Goal: Task Accomplishment & Management: Complete application form

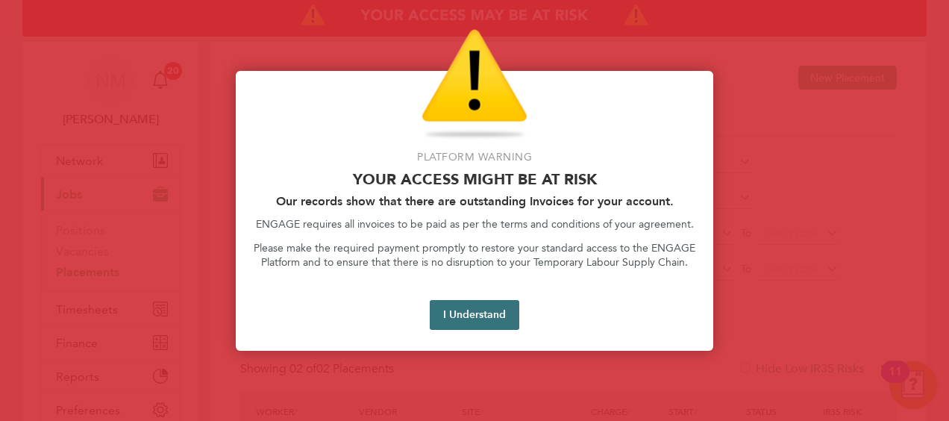
click at [484, 328] on button "I Understand" at bounding box center [475, 315] width 90 height 30
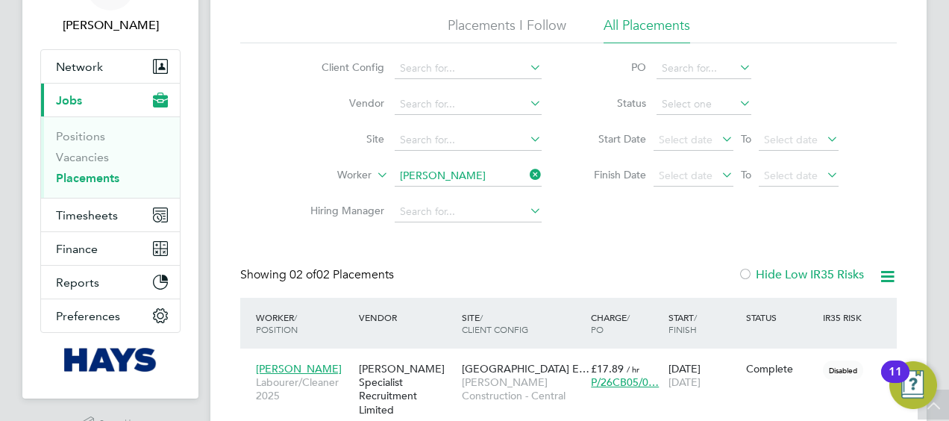
scroll to position [75, 0]
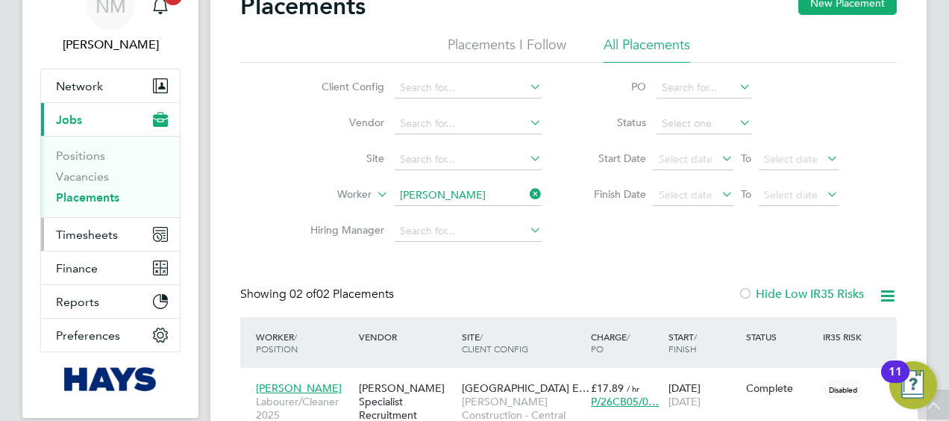
click at [100, 236] on span "Timesheets" at bounding box center [87, 235] width 62 height 14
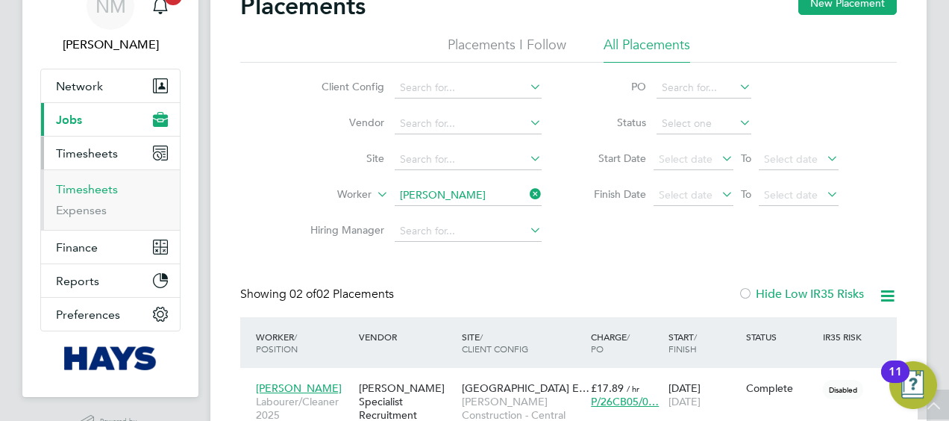
click at [99, 187] on link "Timesheets" at bounding box center [87, 189] width 62 height 14
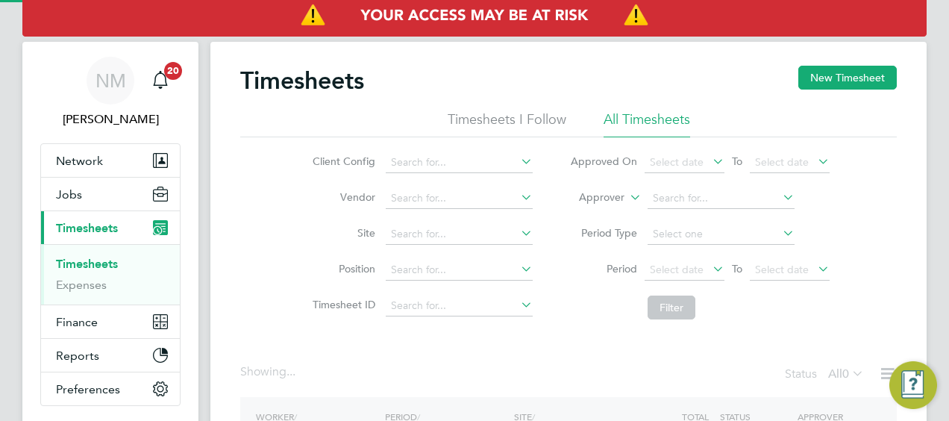
click at [605, 195] on label "Approver" at bounding box center [591, 197] width 67 height 15
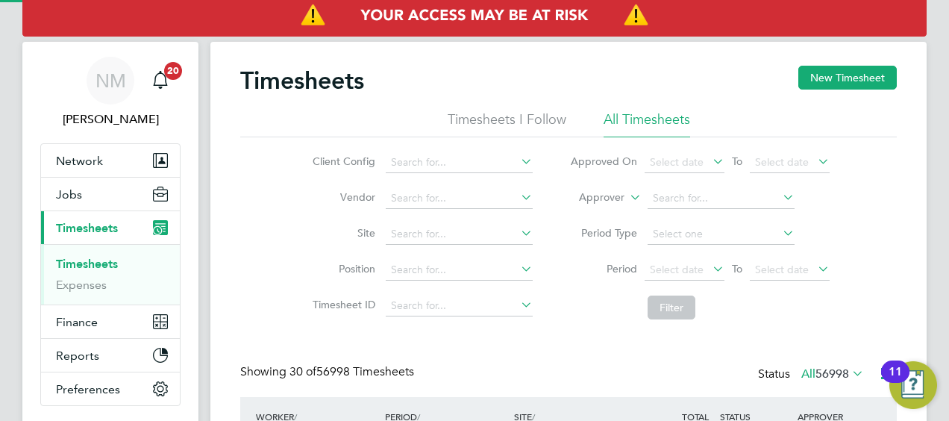
click at [600, 193] on label "Approver" at bounding box center [591, 197] width 67 height 15
click at [599, 212] on li "Worker" at bounding box center [588, 214] width 73 height 19
click at [667, 195] on input at bounding box center [721, 198] width 147 height 21
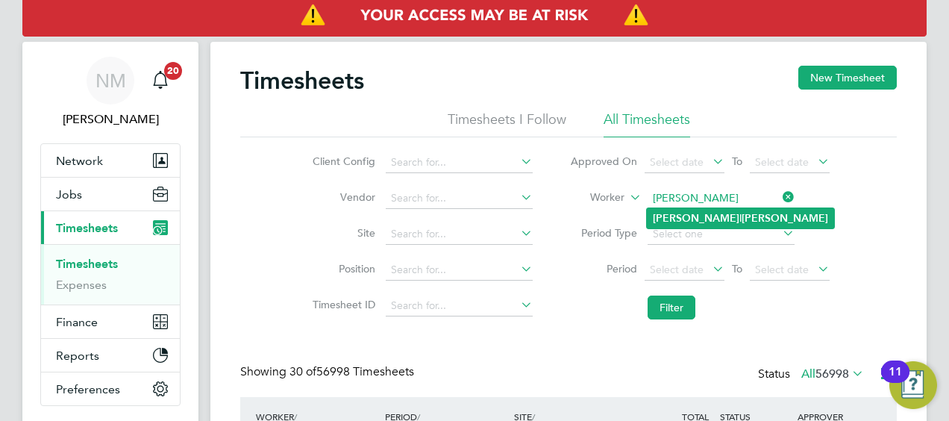
click at [688, 213] on li "[PERSON_NAME]" at bounding box center [740, 218] width 187 height 20
type input "[PERSON_NAME]"
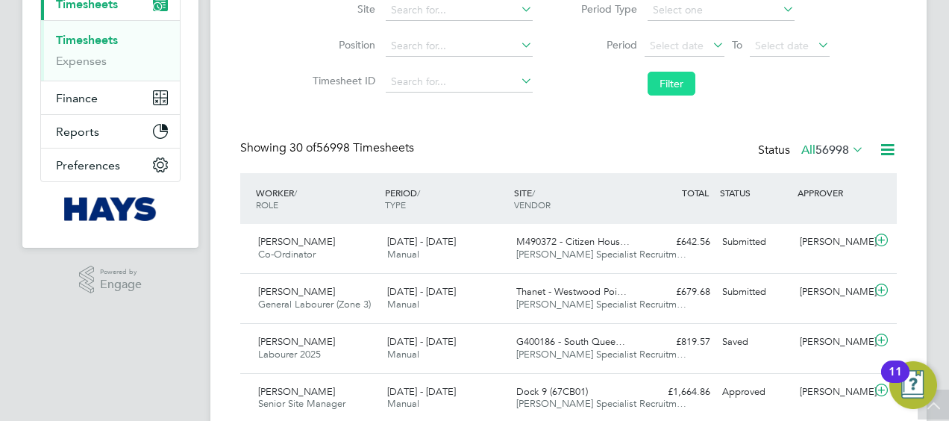
click at [675, 85] on button "Filter" at bounding box center [672, 84] width 48 height 24
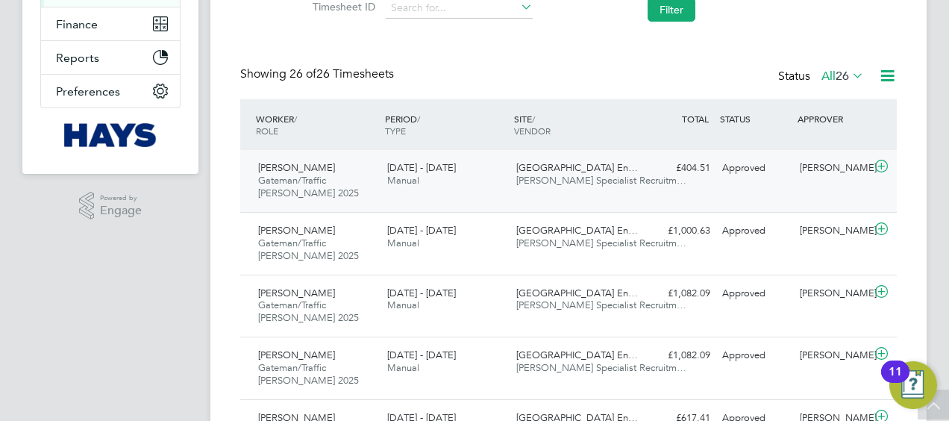
click at [602, 181] on span "[PERSON_NAME] Specialist Recruitm…" at bounding box center [601, 180] width 170 height 13
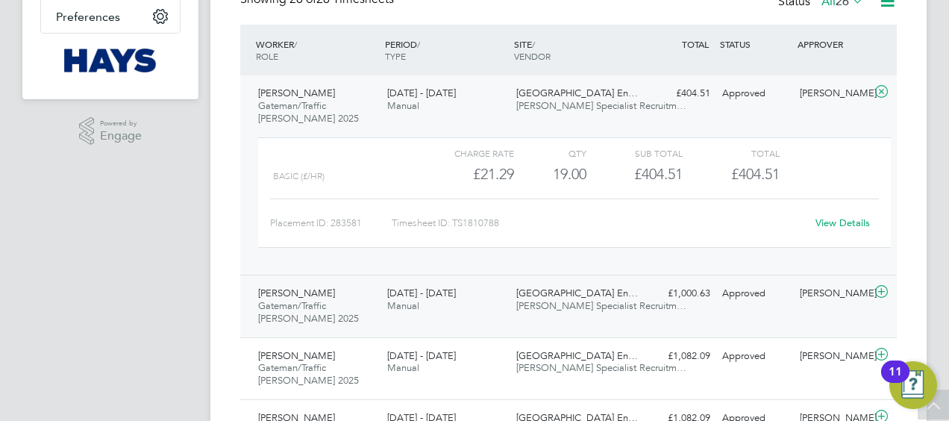
drag, startPoint x: 506, startPoint y: 289, endPoint x: 608, endPoint y: 289, distance: 101.5
click at [506, 289] on div "[DATE] - [DATE] Manual" at bounding box center [445, 299] width 129 height 37
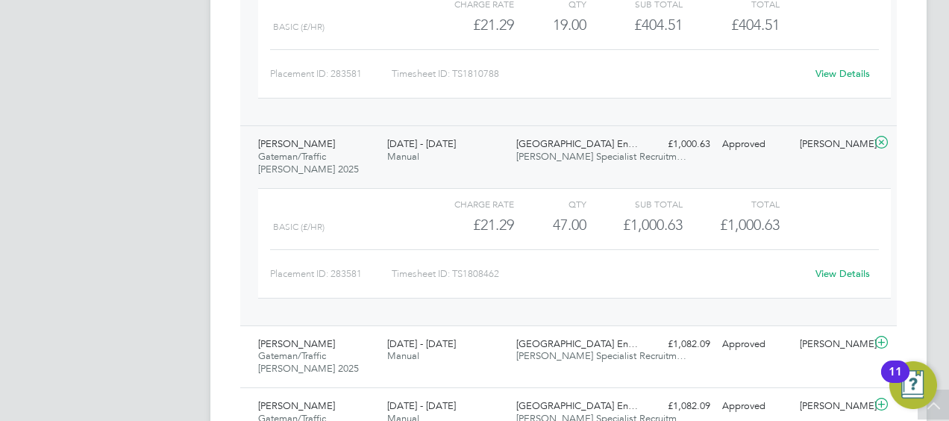
click at [843, 270] on link "View Details" at bounding box center [843, 273] width 54 height 13
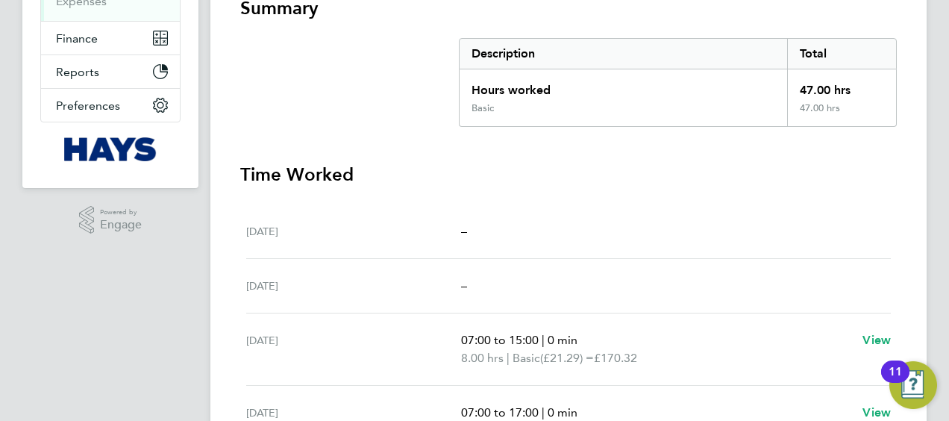
scroll to position [144, 0]
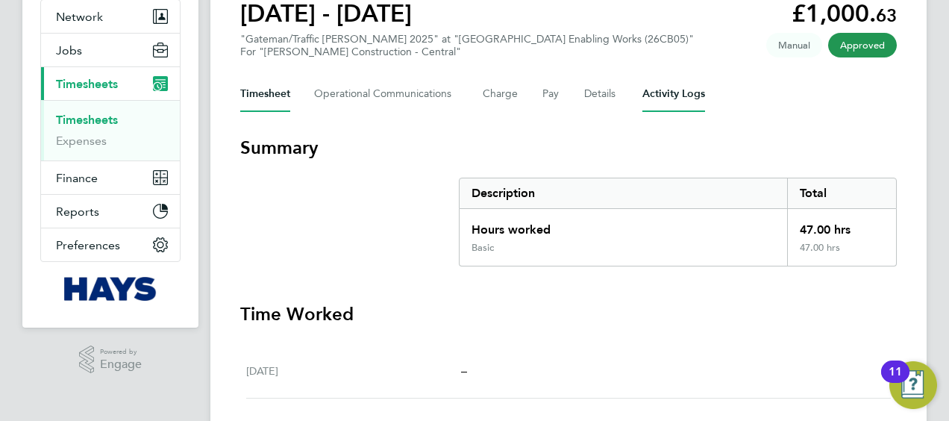
click at [653, 96] on Logs-tab "Activity Logs" at bounding box center [674, 94] width 63 height 36
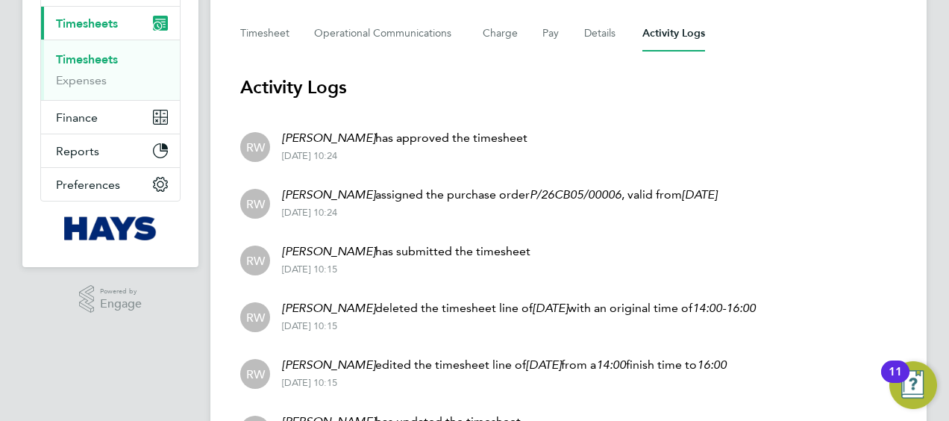
scroll to position [79, 0]
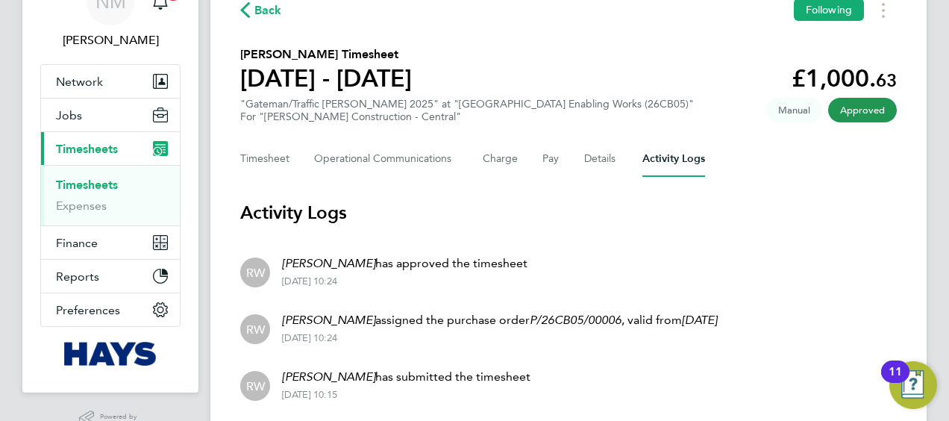
click at [265, 13] on span "Back" at bounding box center [268, 10] width 28 height 18
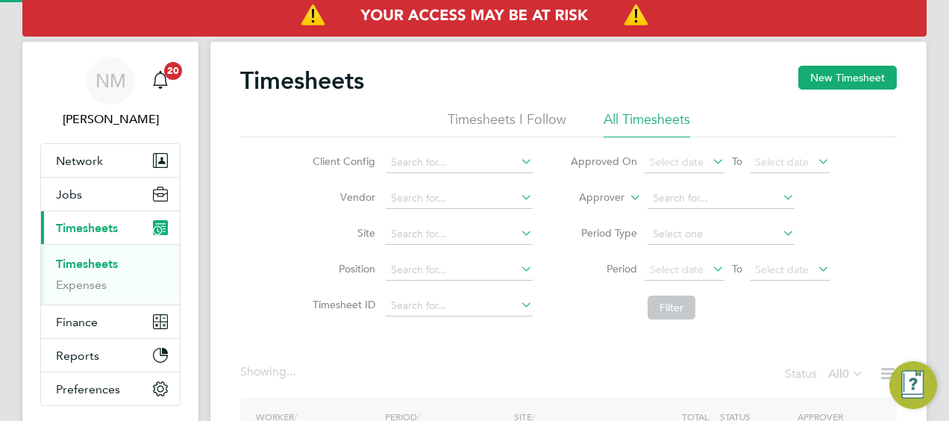
click at [619, 196] on label "Approver" at bounding box center [591, 197] width 67 height 15
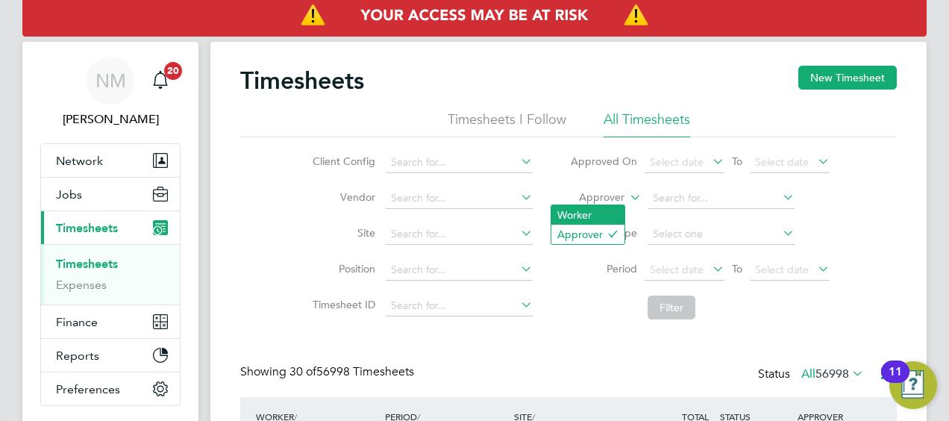
click at [602, 210] on li "Worker" at bounding box center [588, 214] width 73 height 19
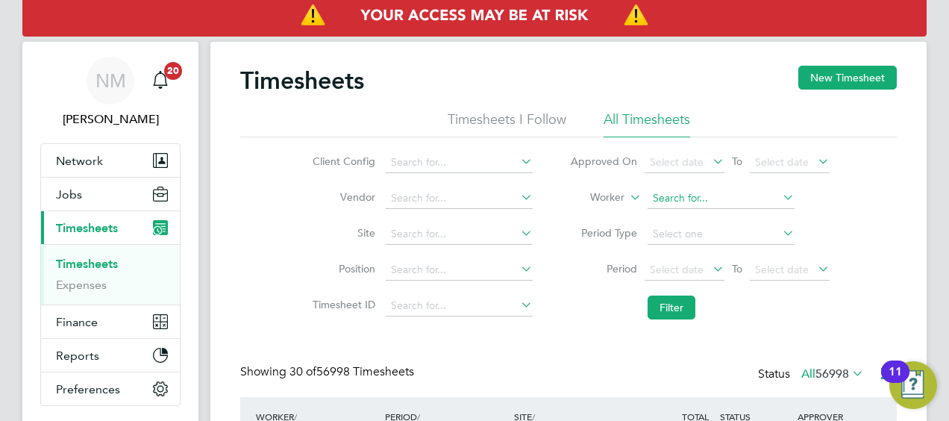
click at [698, 194] on input at bounding box center [721, 198] width 147 height 21
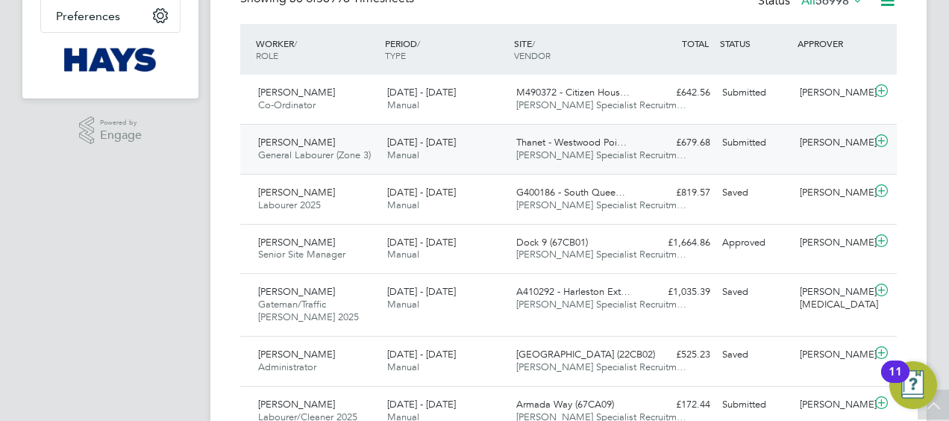
type input "russel thompd"
click at [603, 149] on span "[PERSON_NAME] Specialist Recruitm…" at bounding box center [601, 155] width 170 height 13
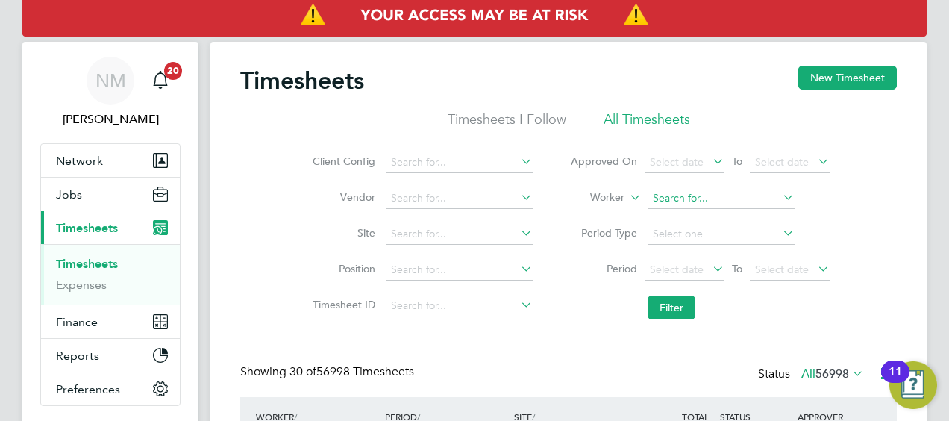
click at [723, 196] on input at bounding box center [721, 198] width 147 height 21
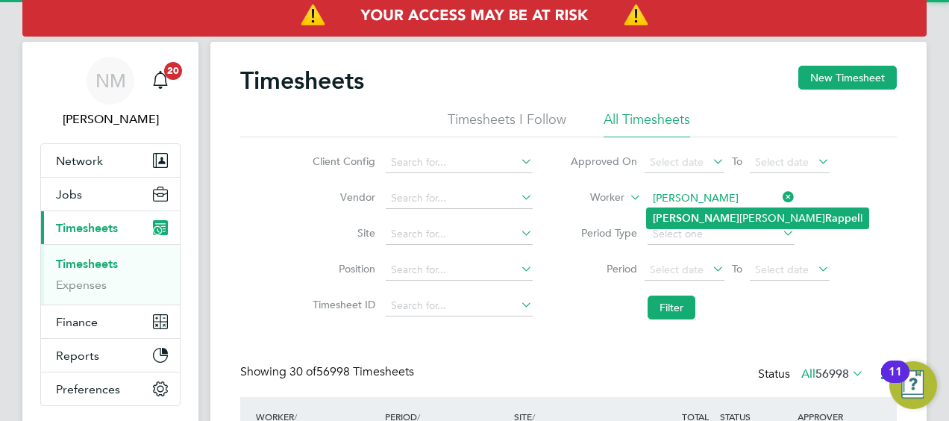
click at [706, 212] on li "Simon James Rappel l" at bounding box center [758, 218] width 222 height 20
type input "Simon James Rappell"
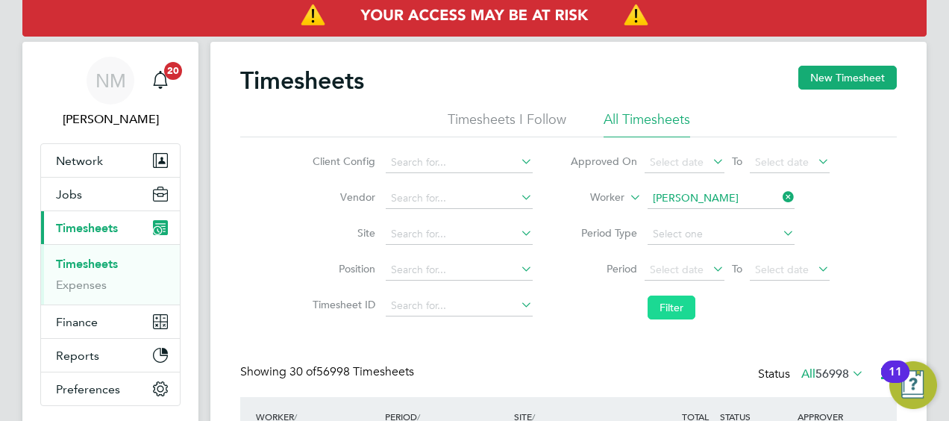
click at [677, 312] on button "Filter" at bounding box center [672, 308] width 48 height 24
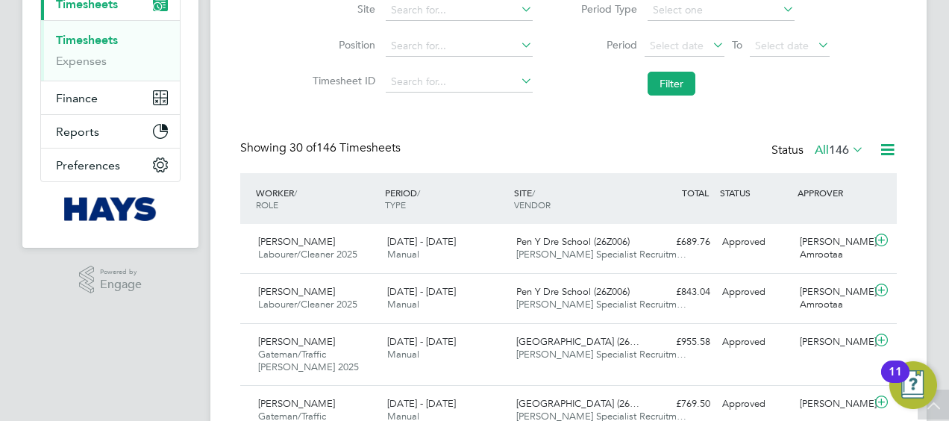
click at [646, 231] on div "£689.76 Approved" at bounding box center [678, 242] width 78 height 25
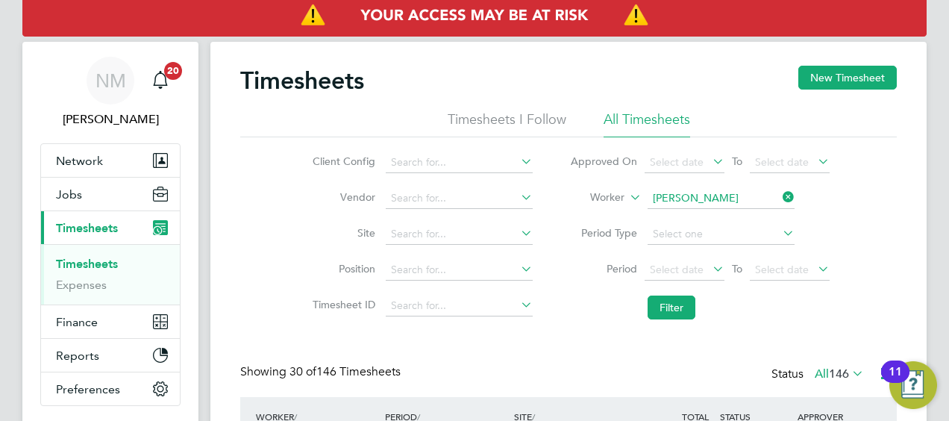
click at [821, 70] on button "New Timesheet" at bounding box center [848, 78] width 99 height 24
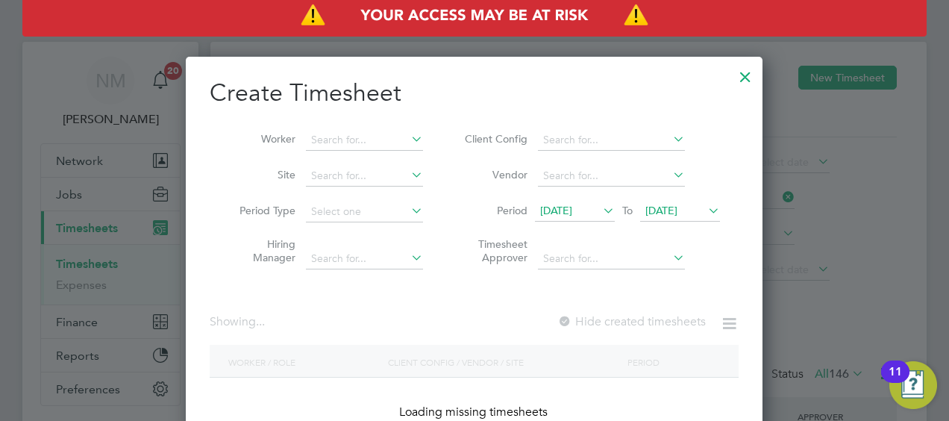
click at [568, 218] on span "20 Aug 2025" at bounding box center [575, 212] width 80 height 20
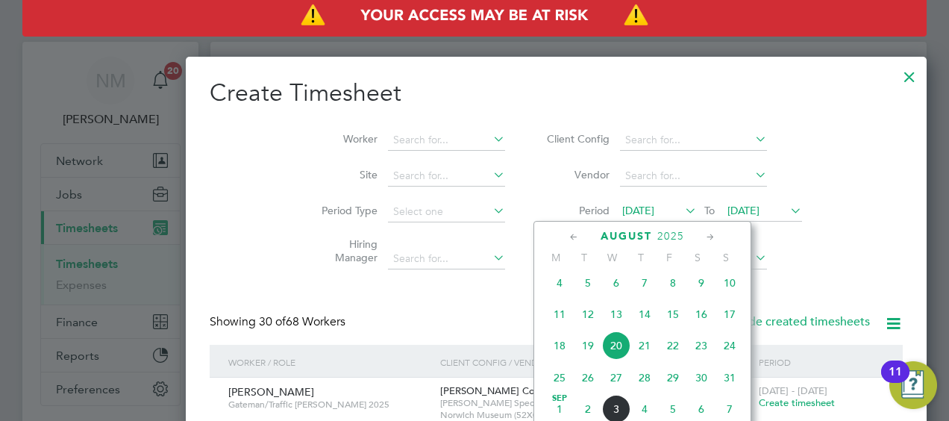
click at [702, 383] on span "30" at bounding box center [701, 377] width 28 height 28
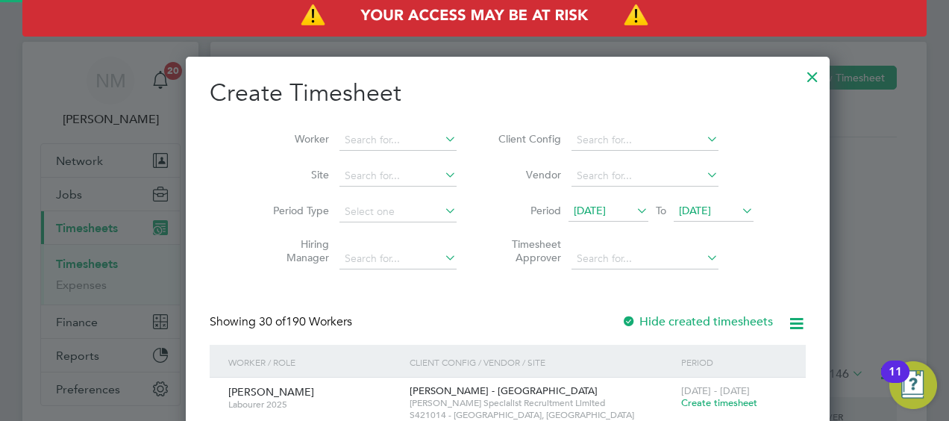
click at [679, 207] on span "30 Aug 2025" at bounding box center [695, 210] width 32 height 13
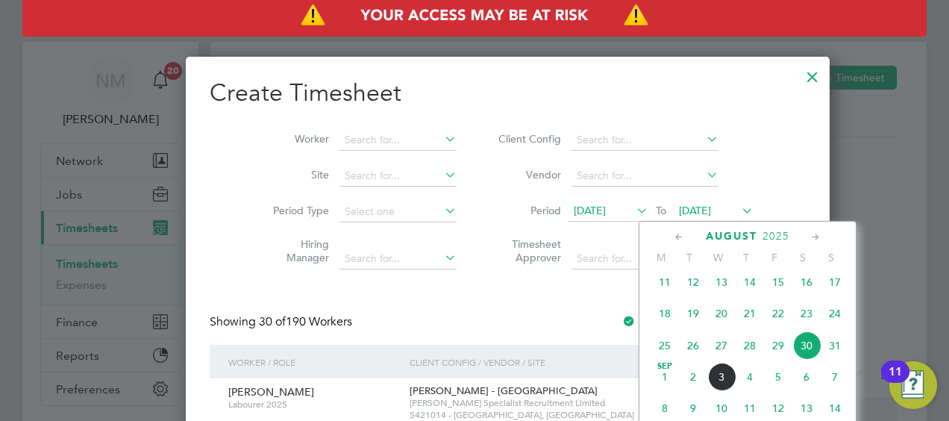
click at [787, 388] on span "5" at bounding box center [778, 377] width 28 height 28
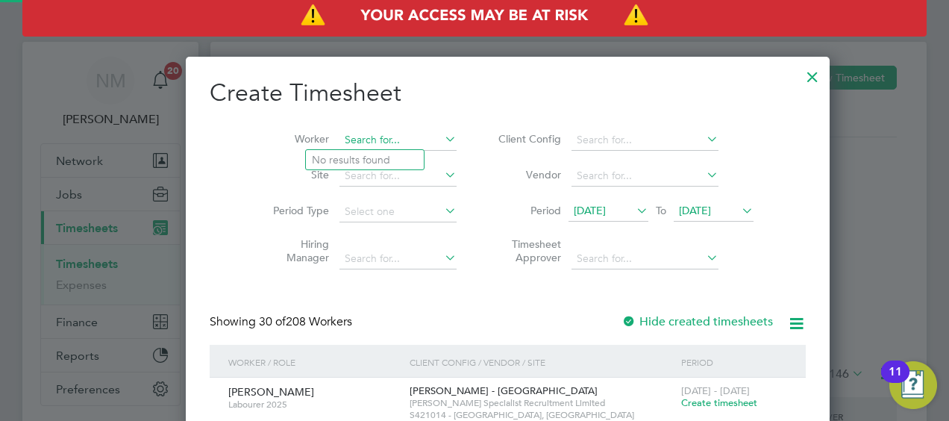
click at [352, 133] on input at bounding box center [398, 140] width 117 height 21
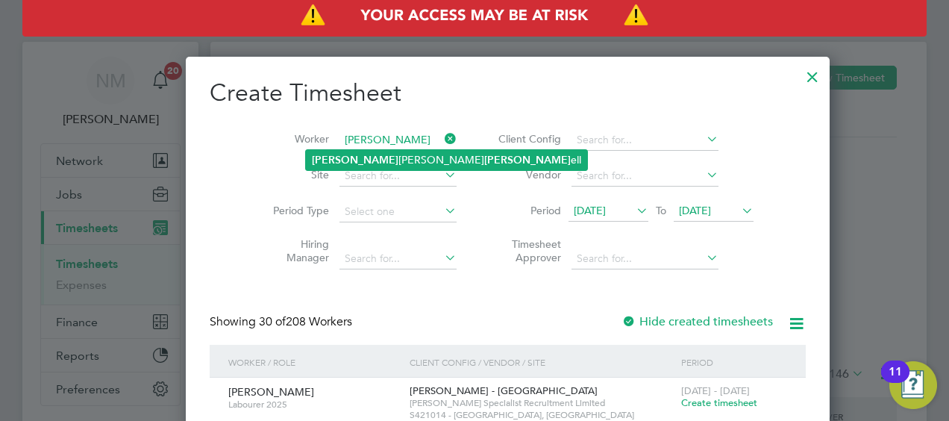
click at [371, 165] on li "Simon James Rapp ell" at bounding box center [446, 160] width 281 height 20
type input "Simon James Rappell"
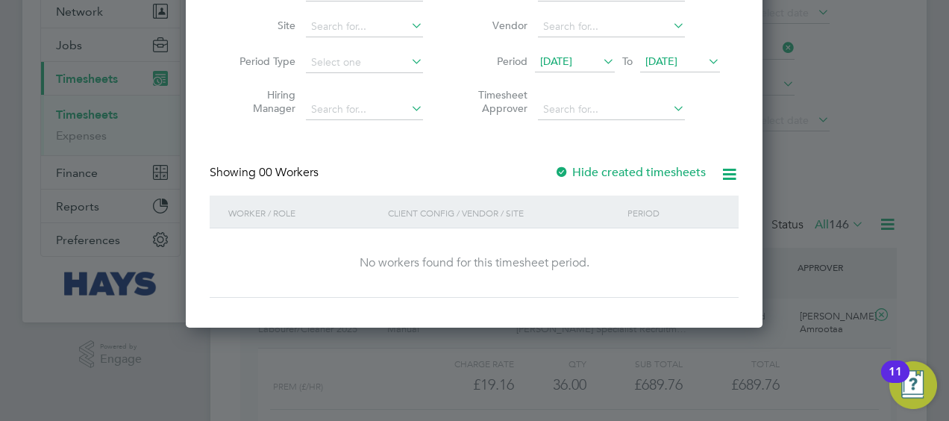
click at [572, 58] on span "30 Aug 2025" at bounding box center [556, 60] width 32 height 13
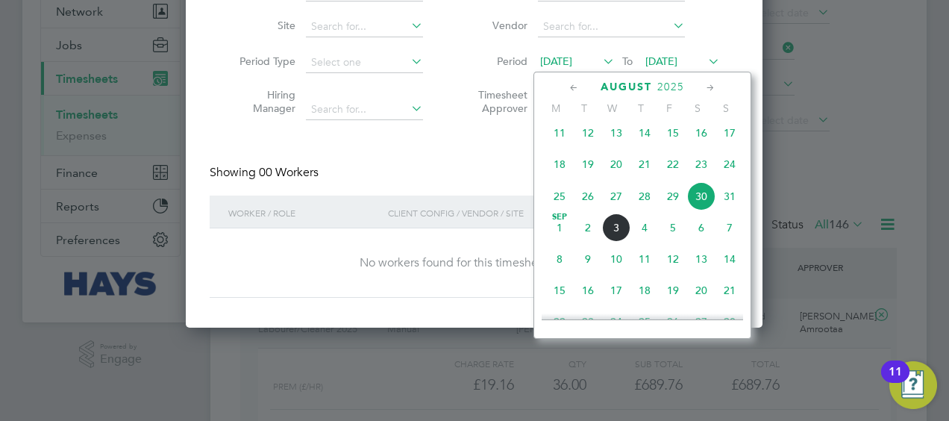
click at [422, 196] on div "Client Config / Vendor / Site" at bounding box center [504, 213] width 240 height 34
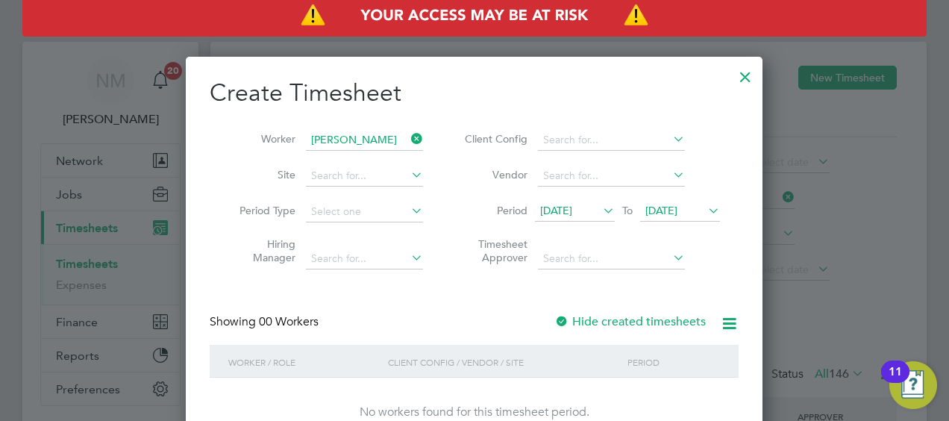
click at [564, 213] on span "30 Aug 2025" at bounding box center [556, 210] width 32 height 13
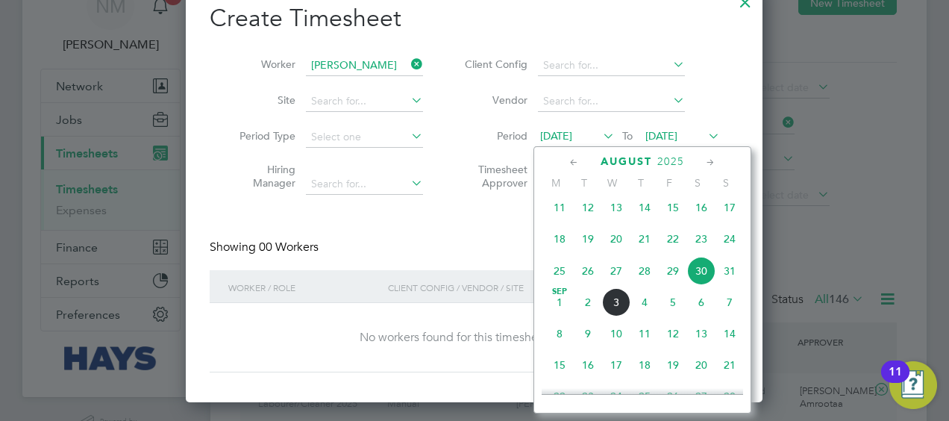
click at [478, 284] on div "Client Config / Vendor / Site" at bounding box center [504, 287] width 240 height 34
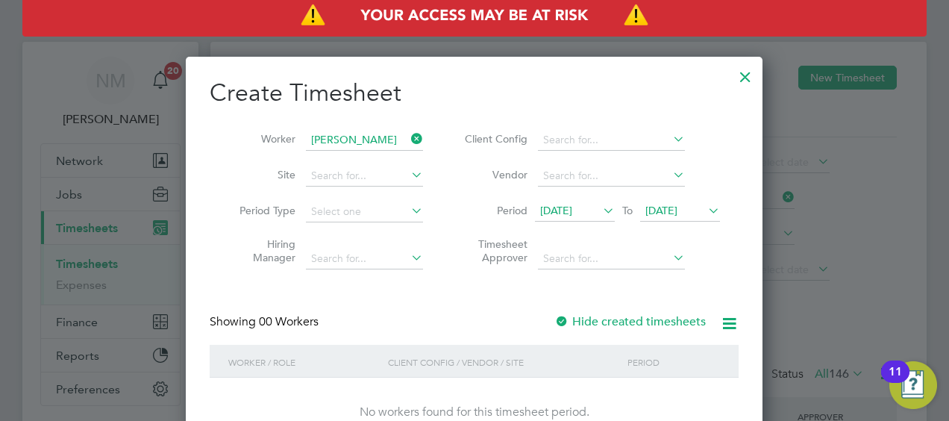
click at [751, 75] on div at bounding box center [745, 73] width 27 height 27
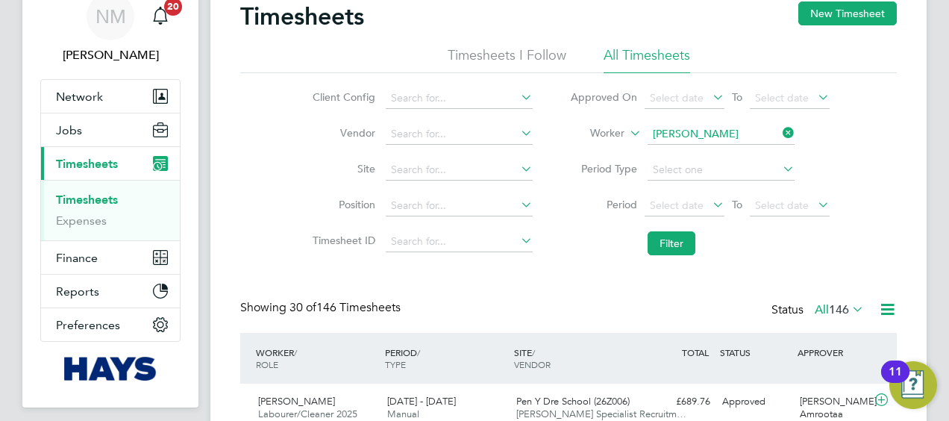
scroll to position [7, 7]
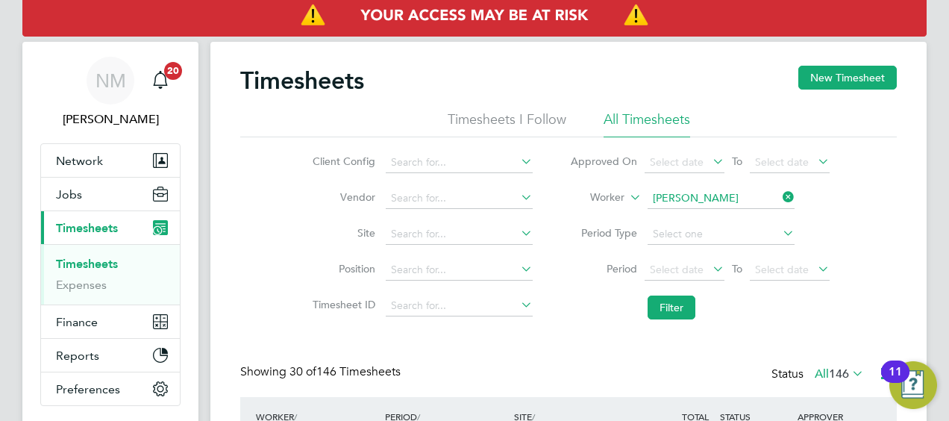
click at [793, 187] on li "Worker Simon James Rappell" at bounding box center [700, 199] width 297 height 36
click at [780, 193] on icon at bounding box center [780, 197] width 0 height 21
click at [743, 196] on input at bounding box center [721, 198] width 147 height 21
click at [743, 223] on li "Keith Bow en" at bounding box center [721, 218] width 148 height 20
type input "Keith Bowen"
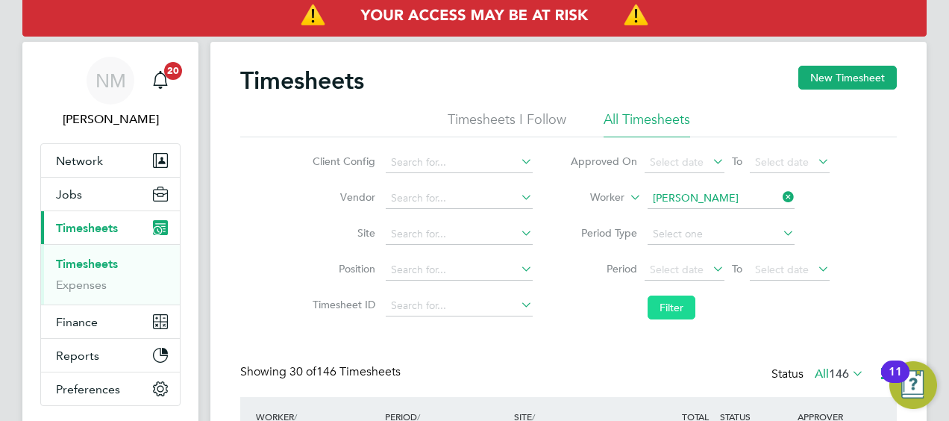
click at [678, 309] on button "Filter" at bounding box center [672, 308] width 48 height 24
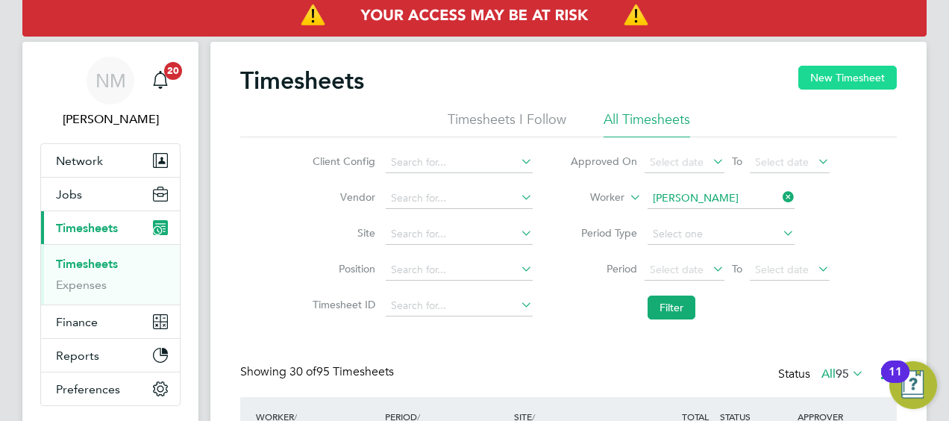
click at [827, 82] on button "New Timesheet" at bounding box center [848, 78] width 99 height 24
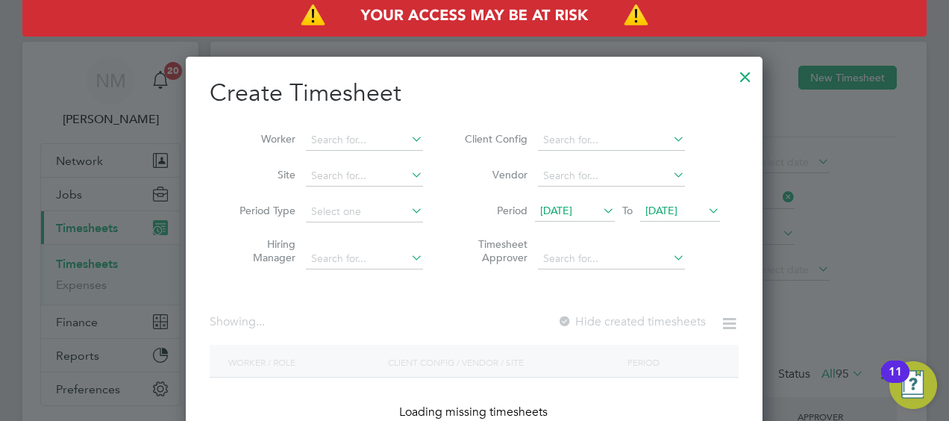
click at [572, 207] on span "20 Aug 2025" at bounding box center [556, 210] width 32 height 13
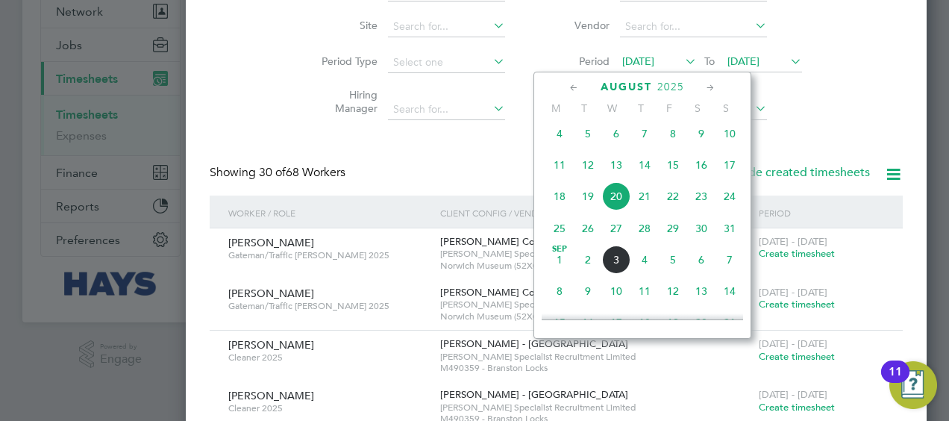
click at [702, 237] on span "30" at bounding box center [701, 228] width 28 height 28
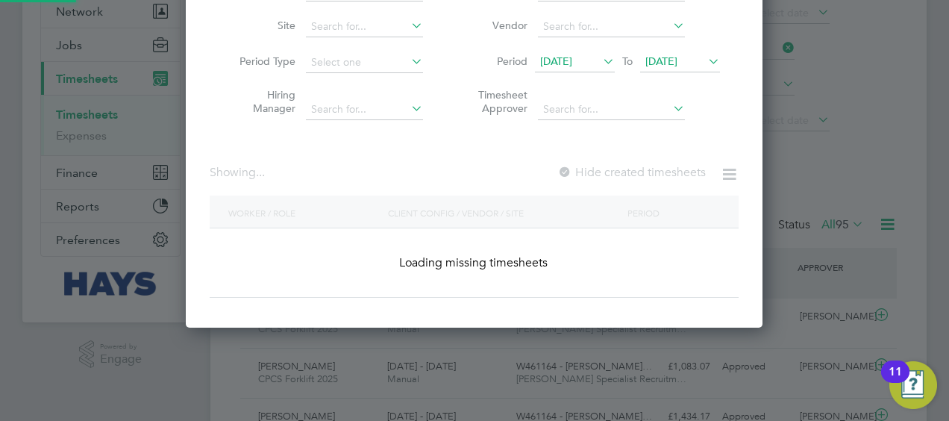
click at [657, 60] on span "30 Aug 2025" at bounding box center [662, 60] width 32 height 13
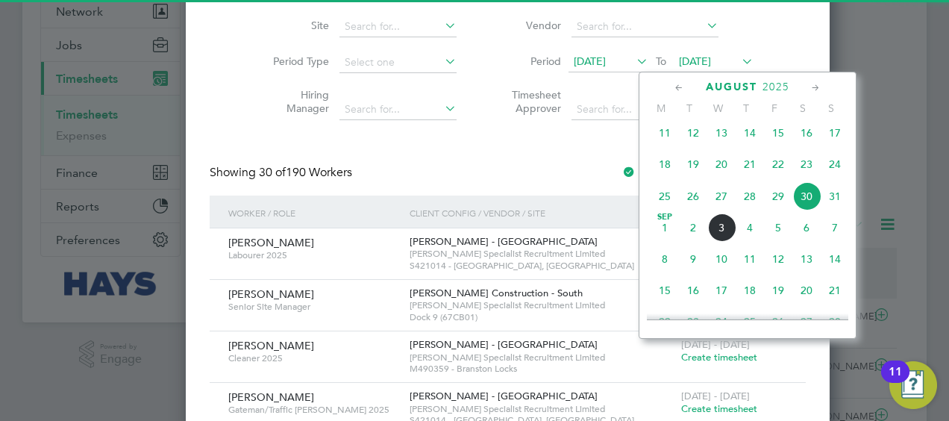
click at [781, 234] on span "5" at bounding box center [778, 227] width 28 height 28
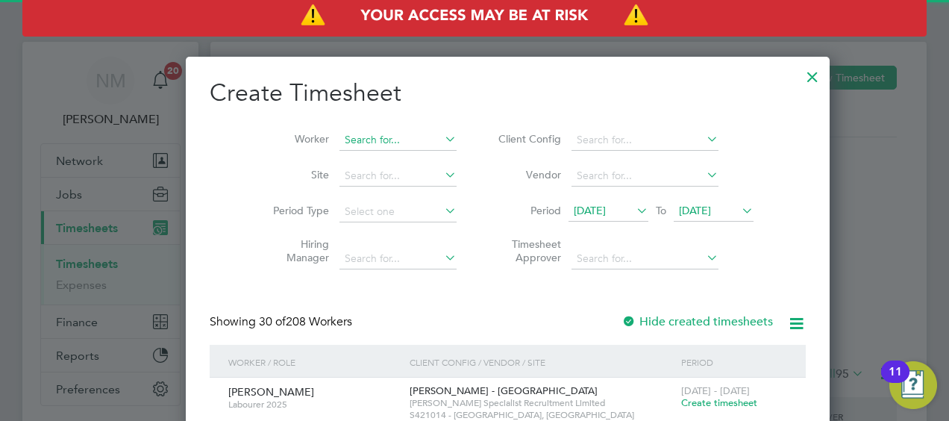
click at [355, 143] on input at bounding box center [398, 140] width 117 height 21
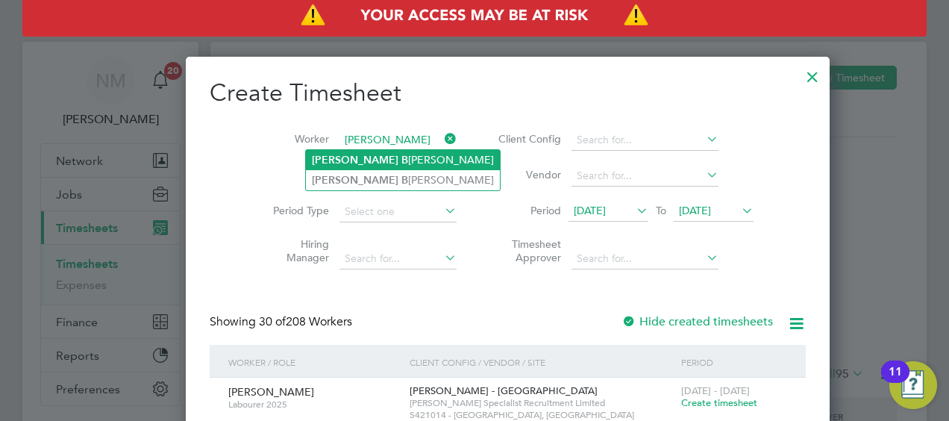
click at [381, 158] on li "Keith B owen" at bounding box center [403, 160] width 194 height 20
type input "Keith Bowen"
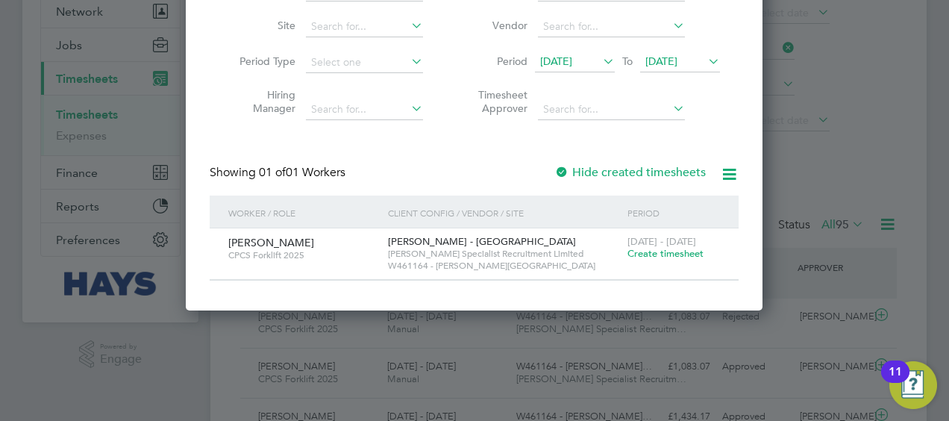
click at [642, 251] on span "Create timesheet" at bounding box center [666, 253] width 76 height 13
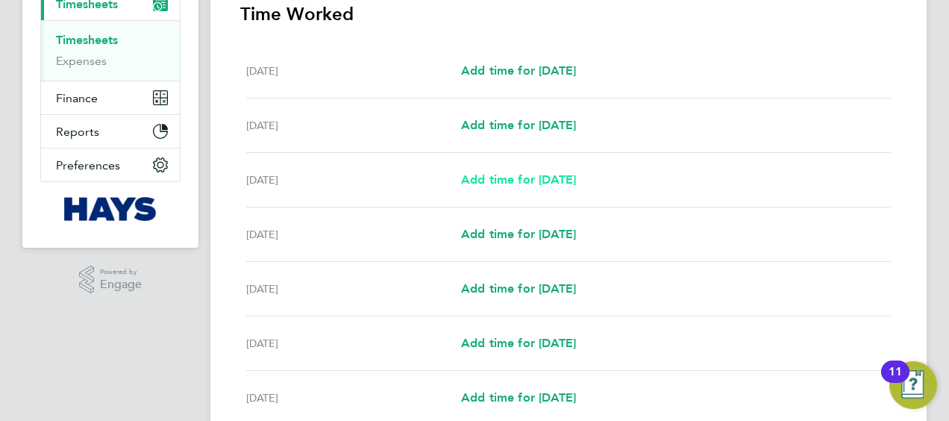
click at [516, 180] on span "Add time for Mon 01 Sep" at bounding box center [518, 179] width 115 height 14
select select "30"
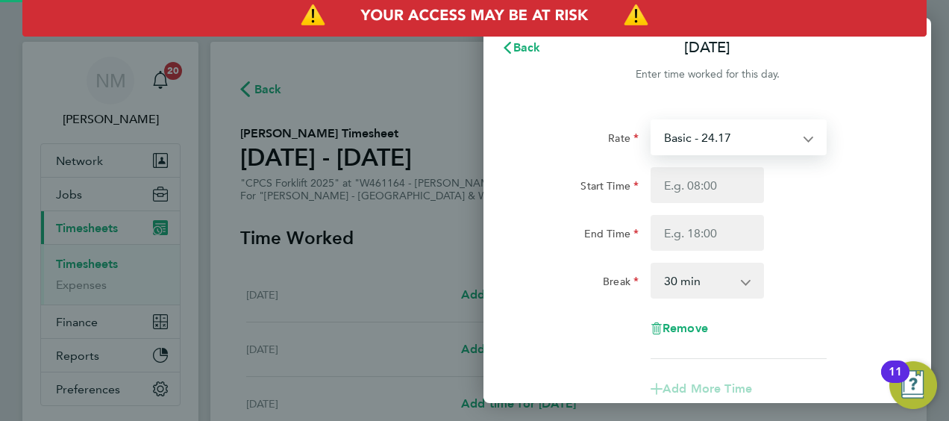
click at [696, 124] on select "Basic - 24.17 Weekday OT 39h+ - 35.11 Sat first 4h - 35.11 Sat after 4h - 46.05…" at bounding box center [729, 137] width 155 height 33
click at [734, 144] on select "Basic - 24.17 Weekday OT 39h+ - 35.11 Sat first 4h - 35.11 Sat after 4h - 46.05…" at bounding box center [729, 137] width 155 height 33
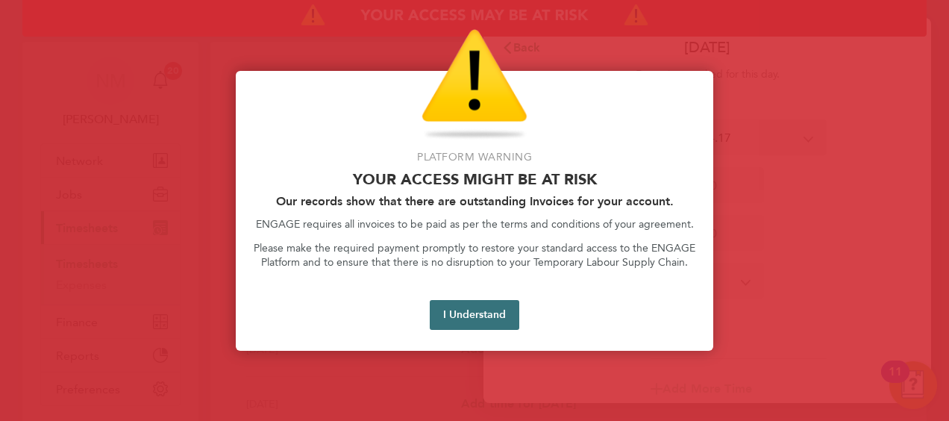
click at [478, 319] on button "I Understand" at bounding box center [475, 315] width 90 height 30
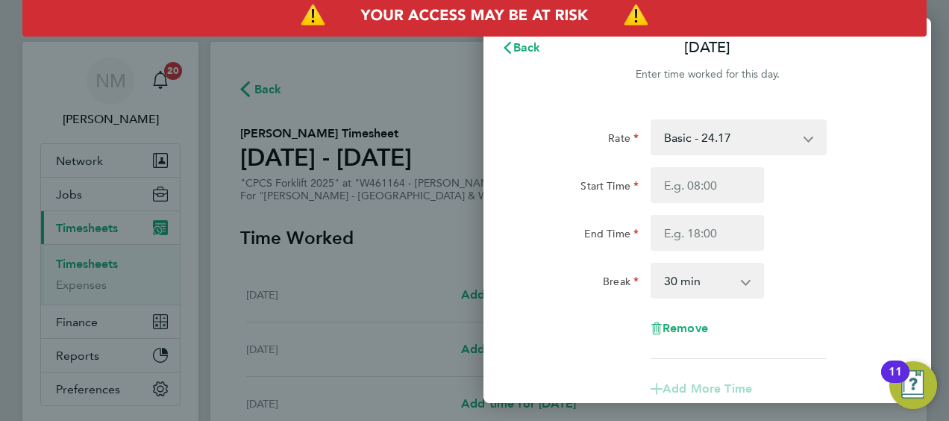
drag, startPoint x: 733, startPoint y: 141, endPoint x: 740, endPoint y: 154, distance: 14.7
click at [733, 141] on select "Basic - 24.17 Weekday OT 39h+ - 35.11 Sat first 4h - 35.11 Sat after 4h - 46.05…" at bounding box center [729, 137] width 155 height 33
drag, startPoint x: 675, startPoint y: 137, endPoint x: 694, endPoint y: 147, distance: 21.7
click at [675, 137] on select "Basic - 24.17 Weekday OT 39h+ - 35.11 Sat first 4h - 35.11 Sat after 4h - 46.05…" at bounding box center [729, 137] width 155 height 33
click at [820, 254] on div "Rate Basic - 24.17 Weekday OT 39h+ - 35.11 Sat first 4h - 35.11 Sat after 4h - …" at bounding box center [707, 239] width 364 height 240
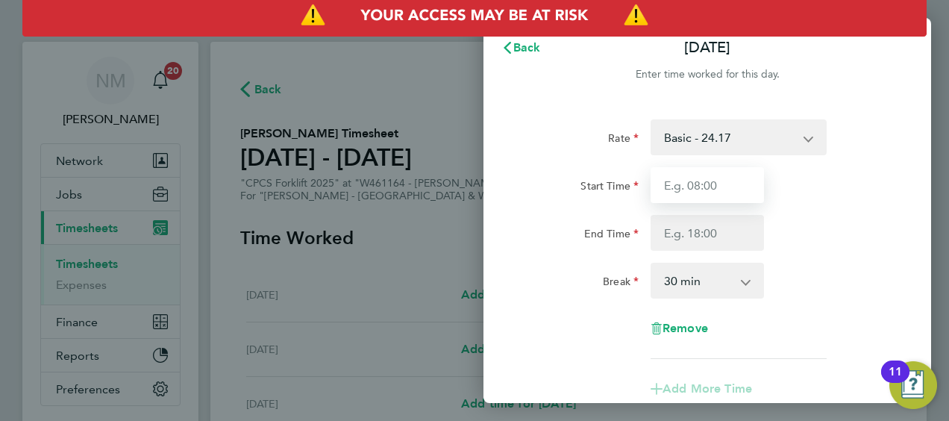
click at [683, 189] on input "Start Time" at bounding box center [707, 185] width 113 height 36
click at [691, 245] on div "Rate Basic - 24.17 Weekday OT 39h+ - 35.11 Sat first 4h - 35.11 Sat after 4h - …" at bounding box center [707, 239] width 364 height 240
drag, startPoint x: 750, startPoint y: 213, endPoint x: 742, endPoint y: 216, distance: 8.7
click at [743, 216] on div "Start Time End Time" at bounding box center [707, 209] width 376 height 84
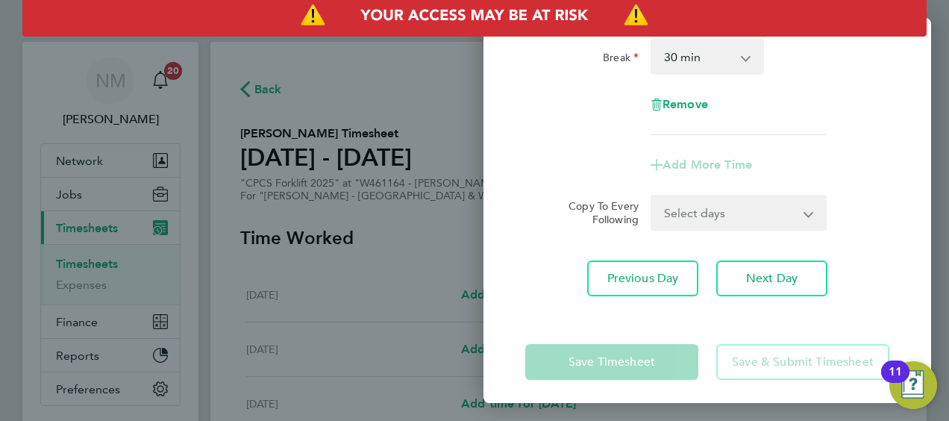
click at [702, 166] on app-form-button "Add More Time" at bounding box center [707, 165] width 113 height 12
click at [724, 216] on select "Select days Day Tuesday Wednesday Thursday Friday" at bounding box center [730, 212] width 157 height 33
click at [789, 155] on div "Add More Time" at bounding box center [707, 165] width 376 height 36
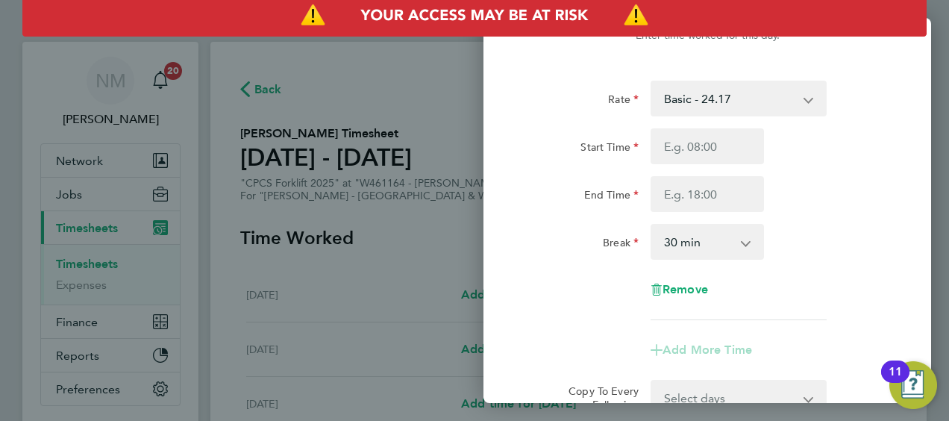
scroll to position [0, 0]
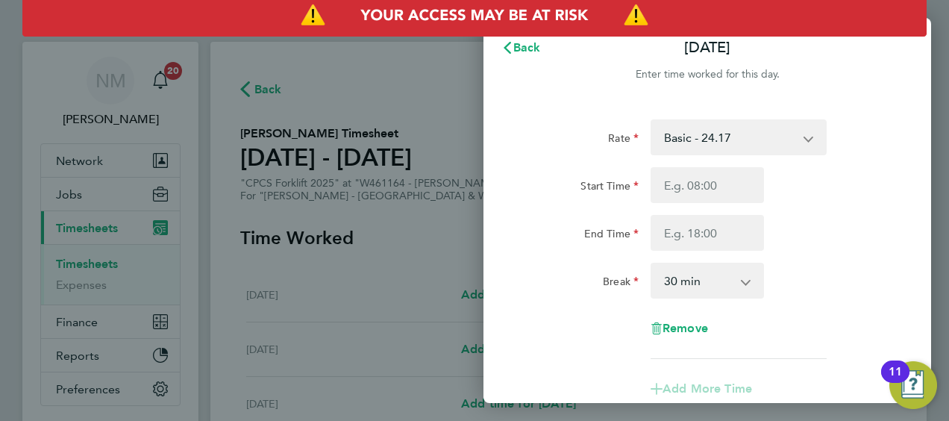
click at [696, 139] on select "Basic - 24.17 Weekday OT 39h+ - 35.11 Sat first 4h - 35.11 Sat after 4h - 46.05…" at bounding box center [729, 137] width 155 height 33
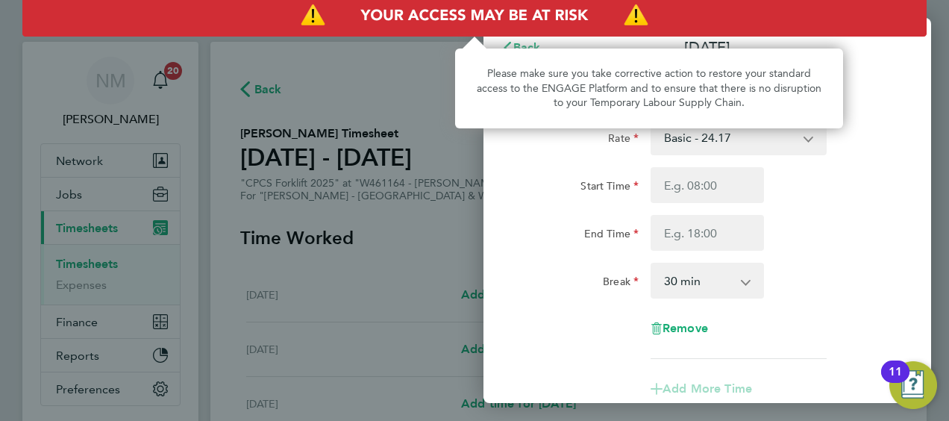
click at [536, 60] on div "Please make sure you take corrective action to restore your standard access to …" at bounding box center [649, 89] width 388 height 80
click at [515, 50] on div "Please make sure you take corrective action to restore your standard access to …" at bounding box center [649, 89] width 388 height 80
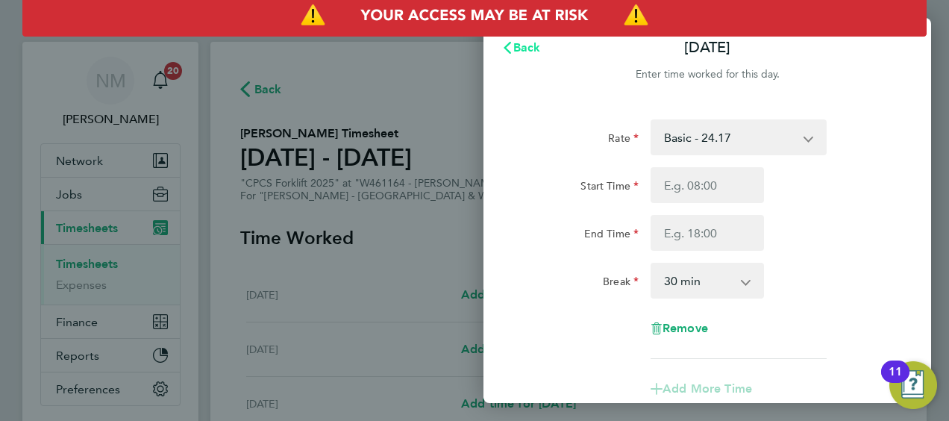
click at [532, 42] on span "Back" at bounding box center [527, 47] width 28 height 14
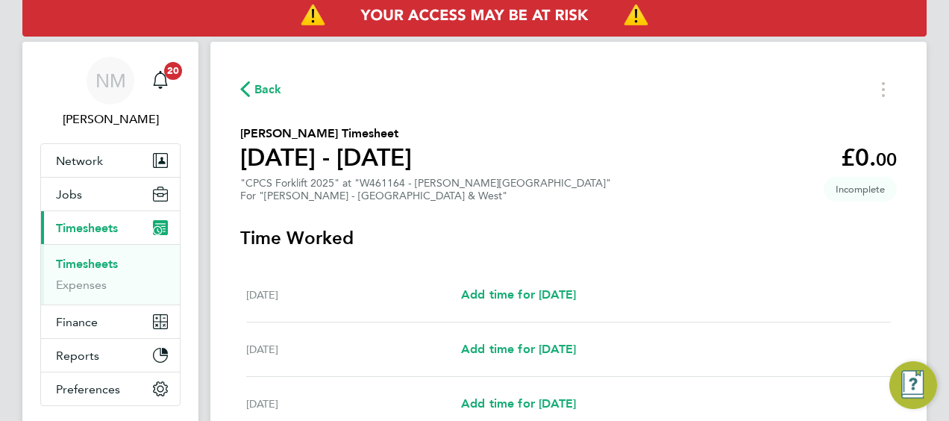
click at [242, 81] on button "Back" at bounding box center [261, 89] width 42 height 19
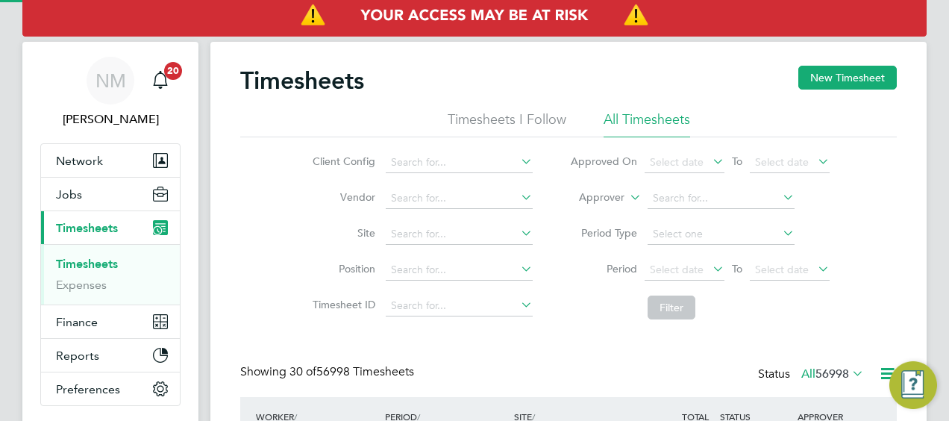
scroll to position [37, 129]
drag, startPoint x: 619, startPoint y: 183, endPoint x: 615, endPoint y: 191, distance: 9.4
click at [616, 190] on li "Approver" at bounding box center [700, 199] width 297 height 36
click at [613, 197] on label "Approver" at bounding box center [591, 197] width 67 height 15
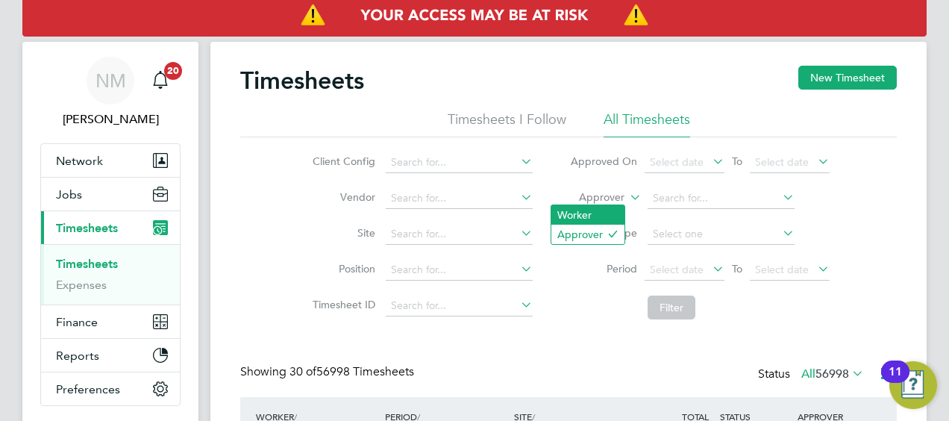
click at [596, 208] on li "Worker" at bounding box center [588, 214] width 73 height 19
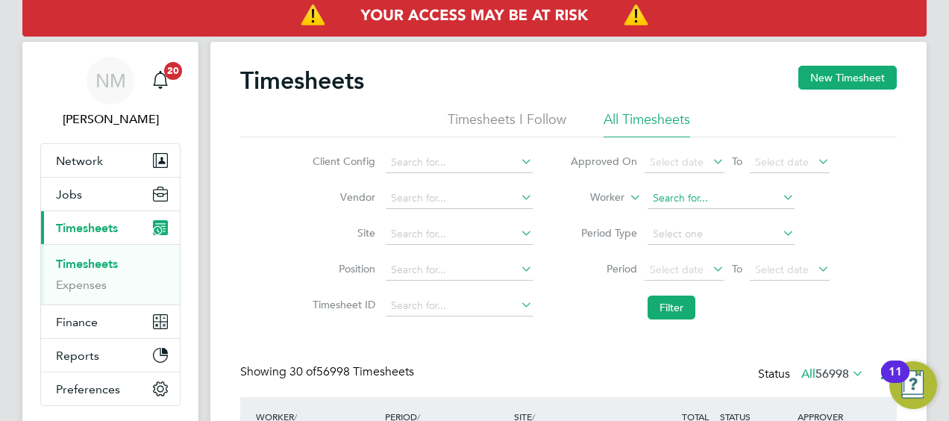
click at [679, 192] on input at bounding box center [721, 198] width 147 height 21
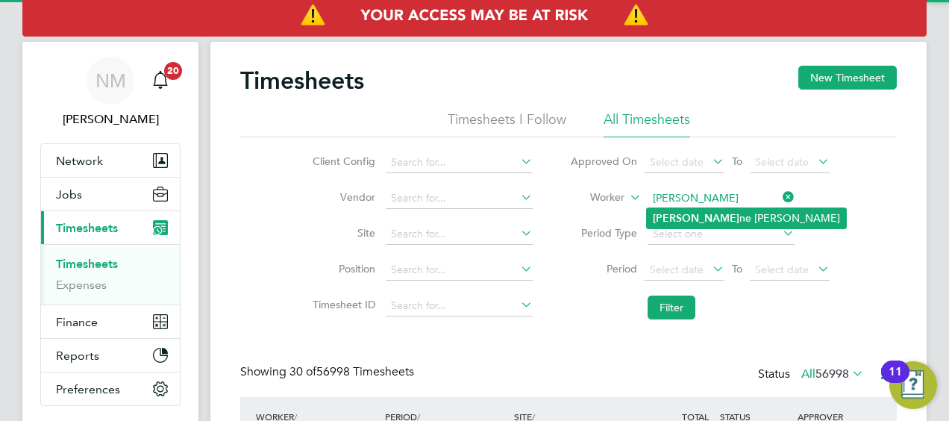
click at [673, 218] on b "Leean" at bounding box center [696, 218] width 87 height 13
type input "Leeanne Ridgway"
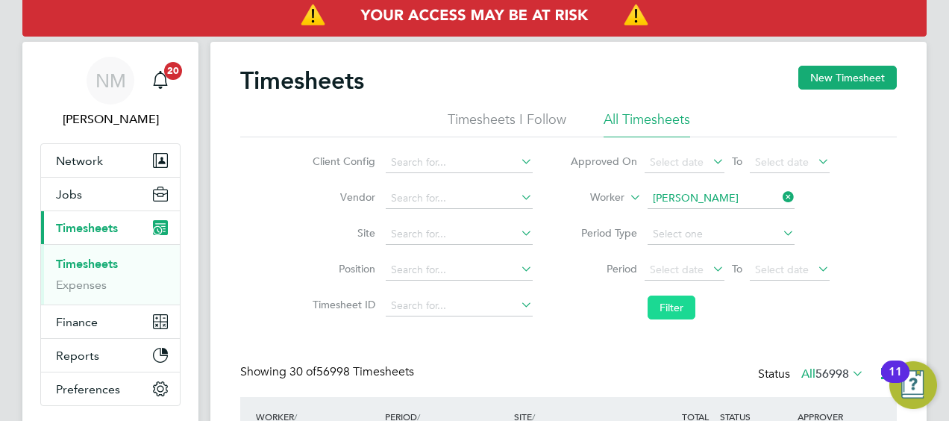
click at [675, 303] on button "Filter" at bounding box center [672, 308] width 48 height 24
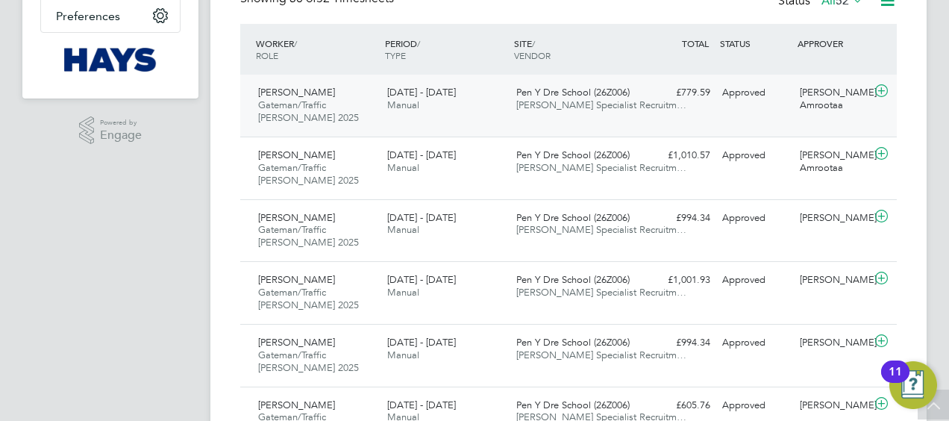
click at [546, 99] on span "[PERSON_NAME] Specialist Recruitm…" at bounding box center [601, 105] width 170 height 13
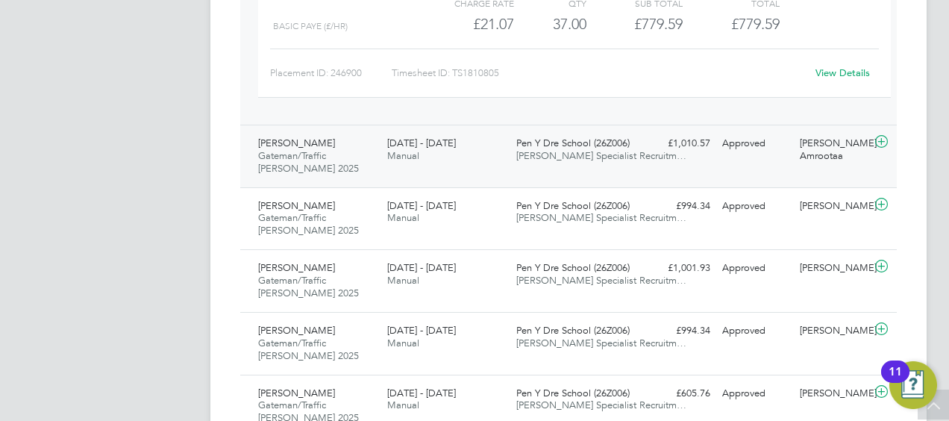
click at [582, 168] on div "Leeanne Ridgway Gateman/Traffic Marshall 2025 16 - 22 Aug 2025 16 - 22 Aug 2025…" at bounding box center [568, 156] width 657 height 63
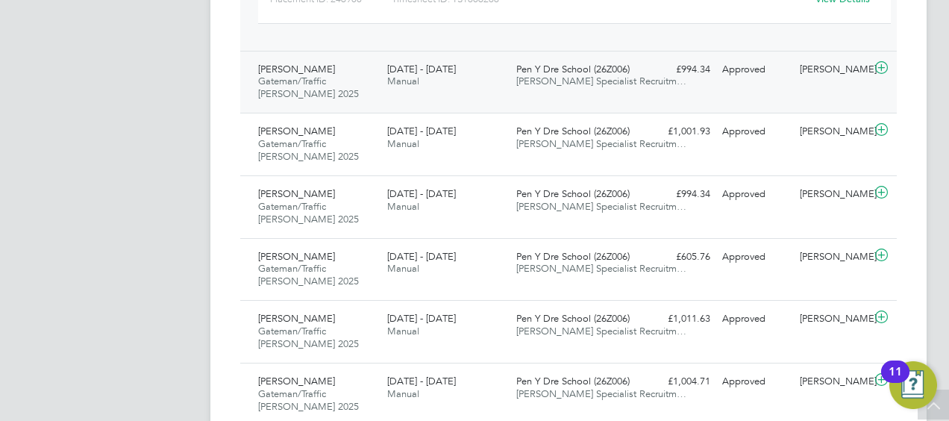
click at [542, 76] on span "[PERSON_NAME] Specialist Recruitm…" at bounding box center [601, 81] width 170 height 13
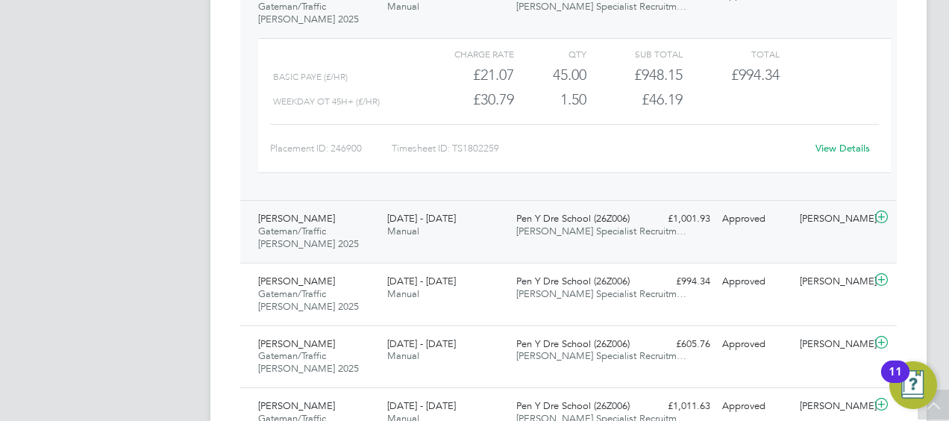
click at [575, 244] on div "Leeanne Ridgway Gateman/Traffic Marshall 2025 2 - 8 Aug 2025 2 - 8 Aug 2025 Man…" at bounding box center [568, 231] width 657 height 63
